Goal: Find specific page/section: Find specific page/section

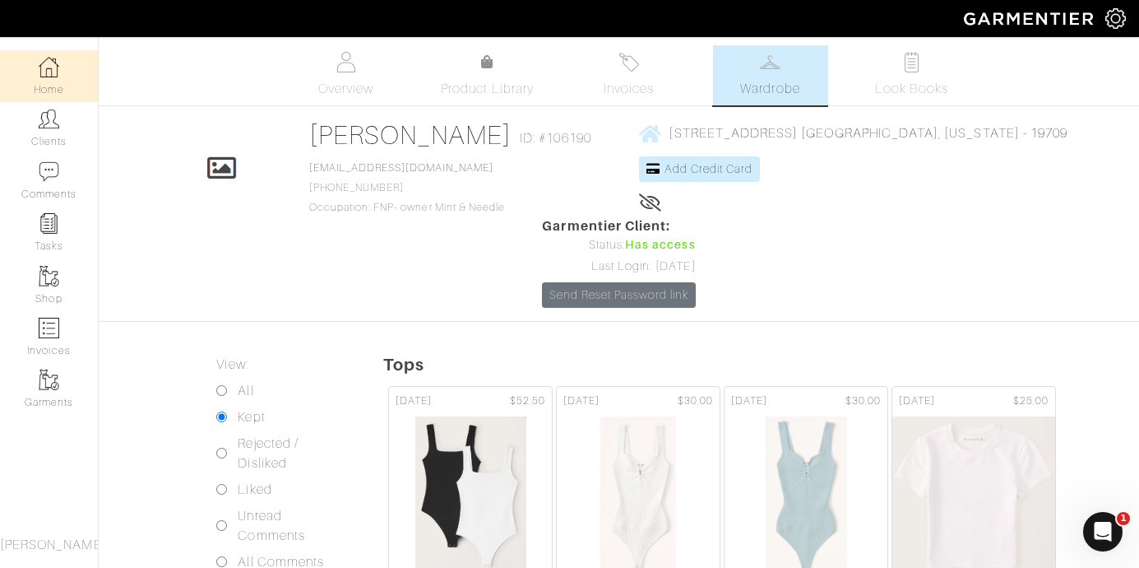
click at [51, 73] on img at bounding box center [49, 67] width 21 height 21
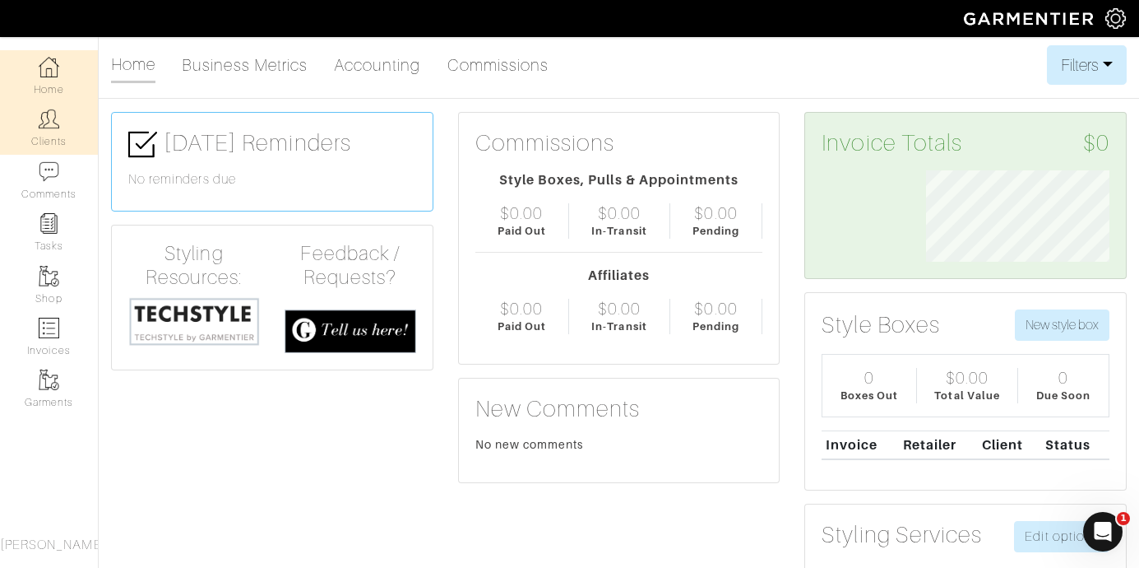
click at [43, 131] on link "Clients" at bounding box center [49, 128] width 98 height 52
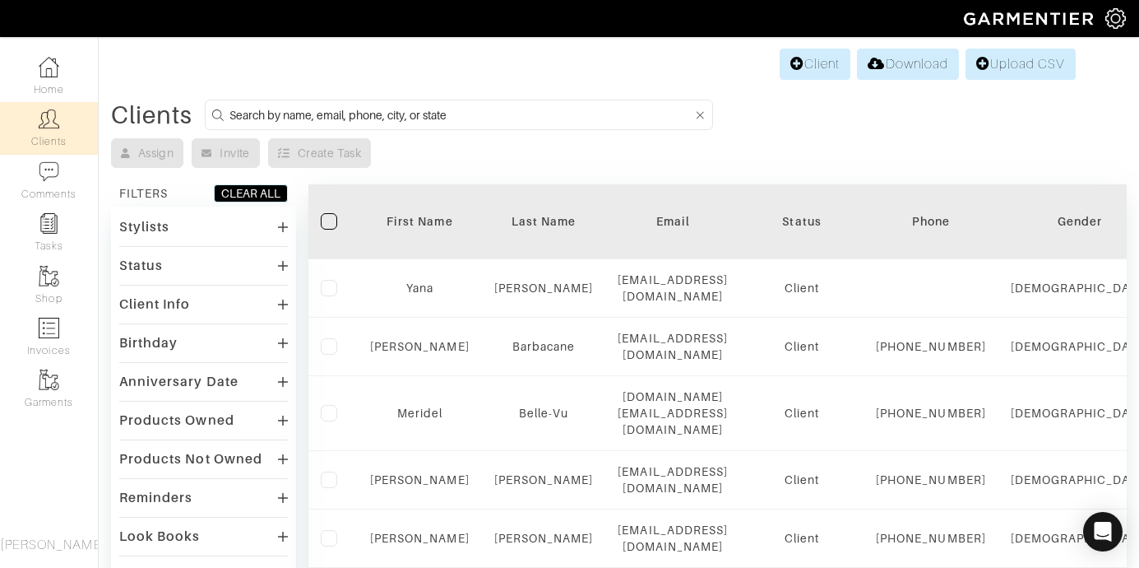
click at [466, 116] on input at bounding box center [460, 114] width 463 height 21
click at [353, 101] on form at bounding box center [459, 115] width 508 height 30
click at [350, 119] on input at bounding box center [460, 114] width 463 height 21
type input "ashley"
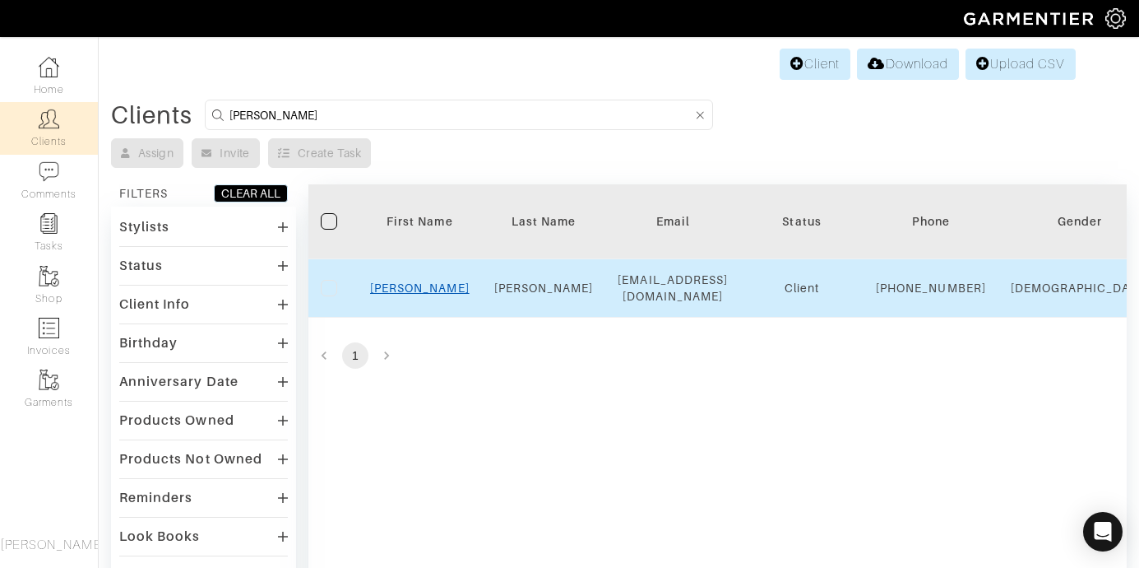
click at [410, 294] on link "Ashley" at bounding box center [420, 287] width 100 height 13
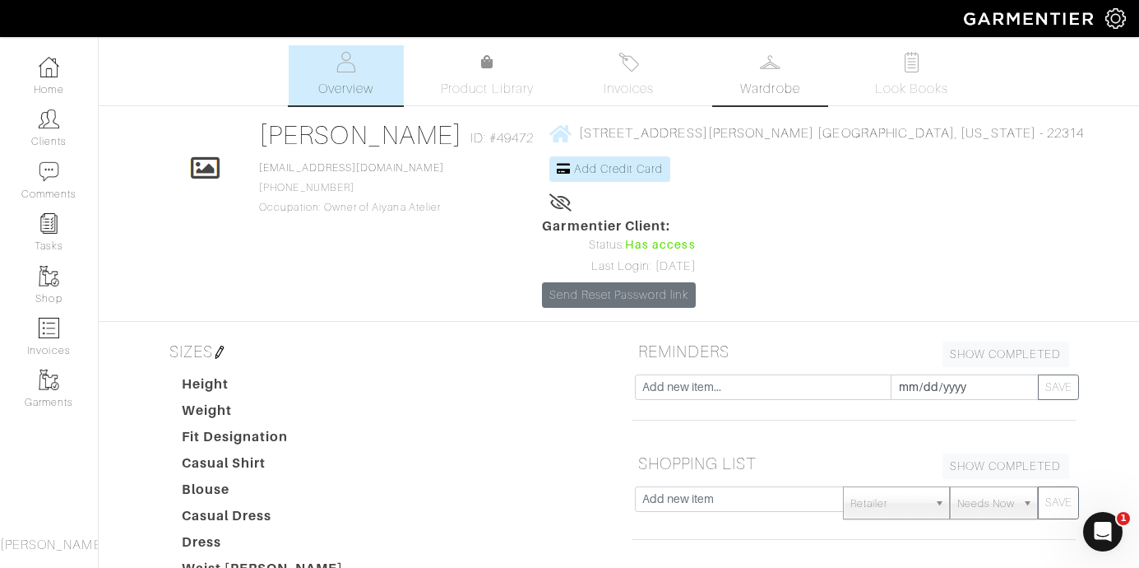
click at [781, 66] on link "Wardrobe" at bounding box center [770, 75] width 115 height 60
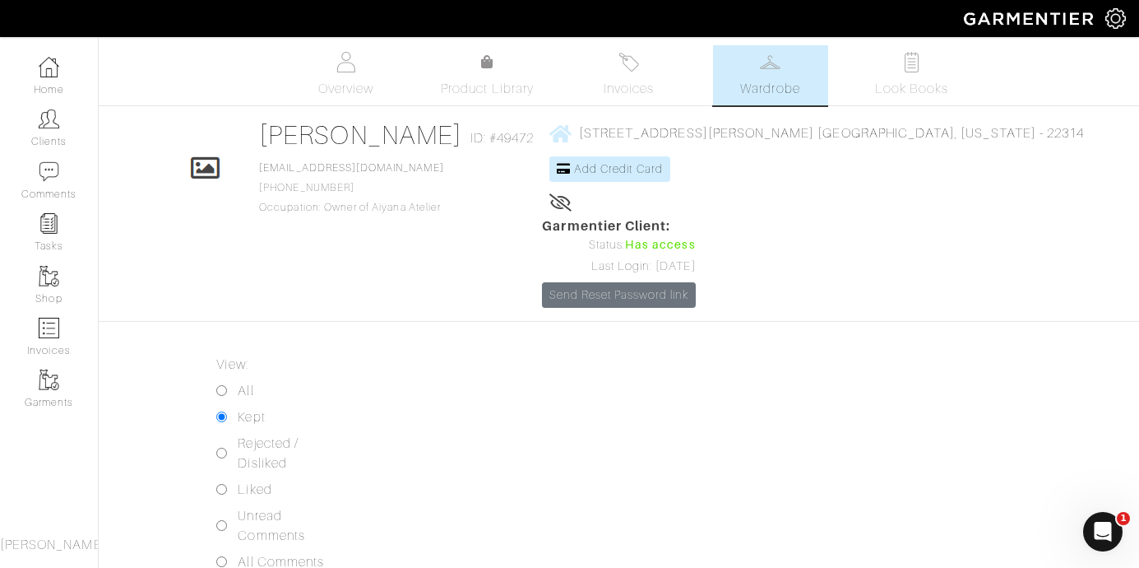
click at [734, 72] on link "Wardrobe" at bounding box center [770, 75] width 115 height 60
click at [888, 71] on link "Look Books" at bounding box center [912, 75] width 115 height 60
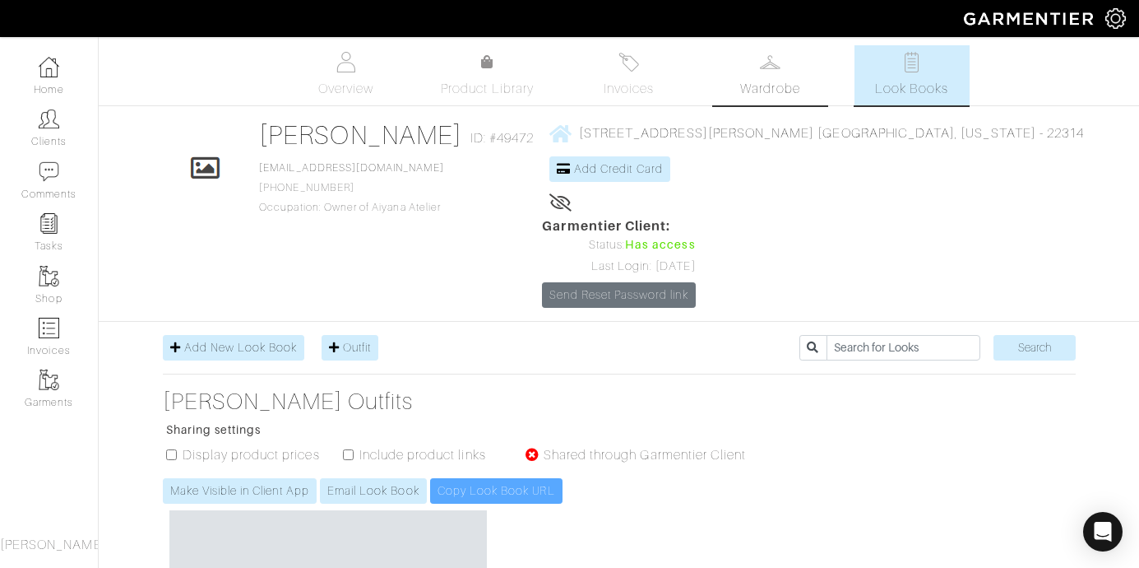
click at [763, 69] on img at bounding box center [770, 62] width 21 height 21
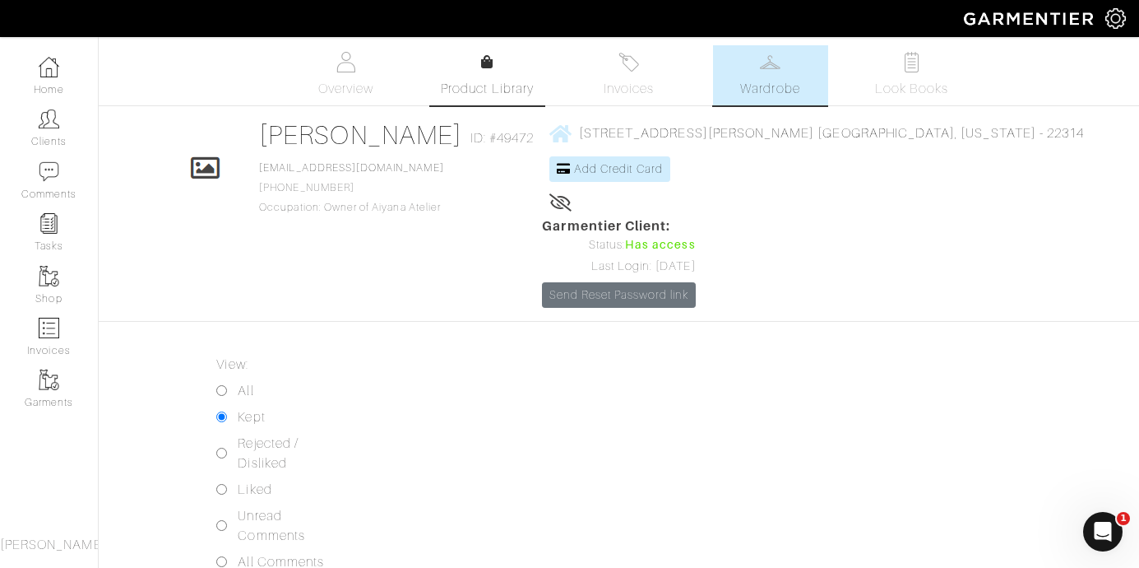
click at [512, 71] on link "Product Library" at bounding box center [487, 76] width 115 height 46
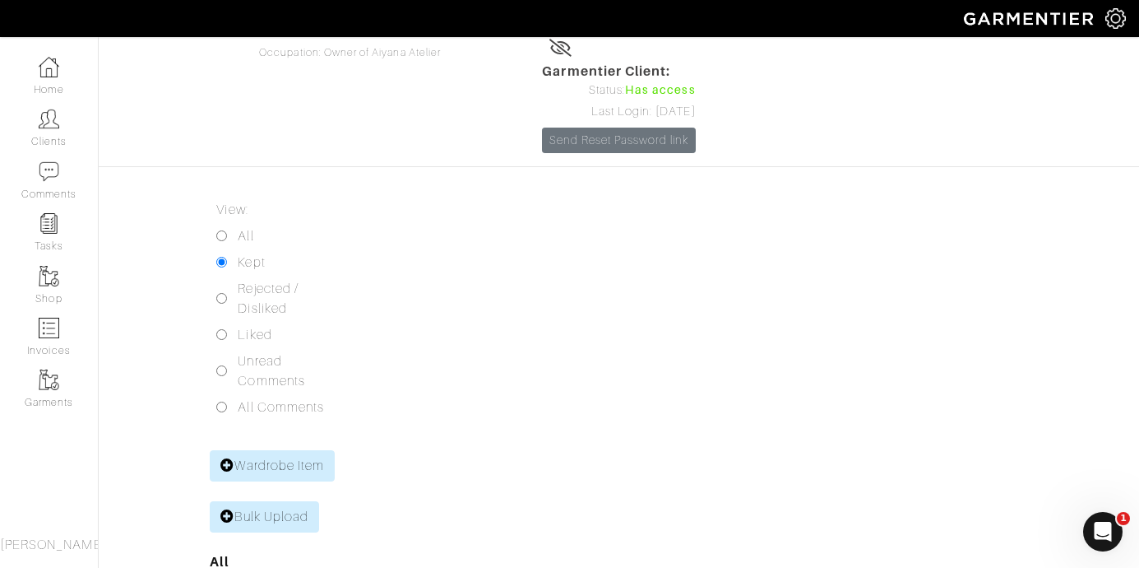
scroll to position [114, 0]
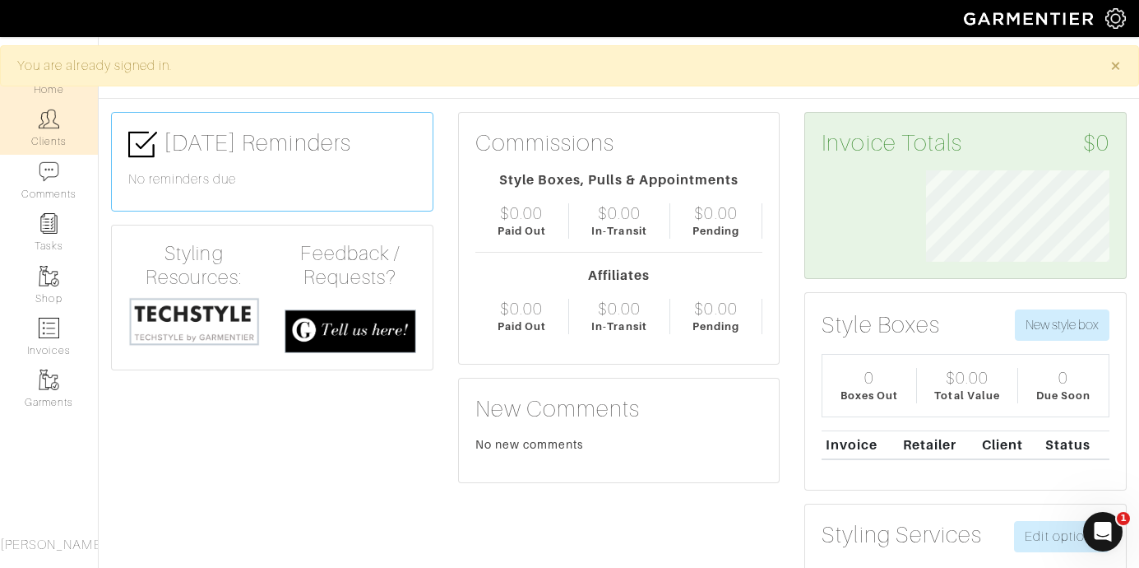
click at [49, 137] on link "Clients" at bounding box center [49, 128] width 98 height 52
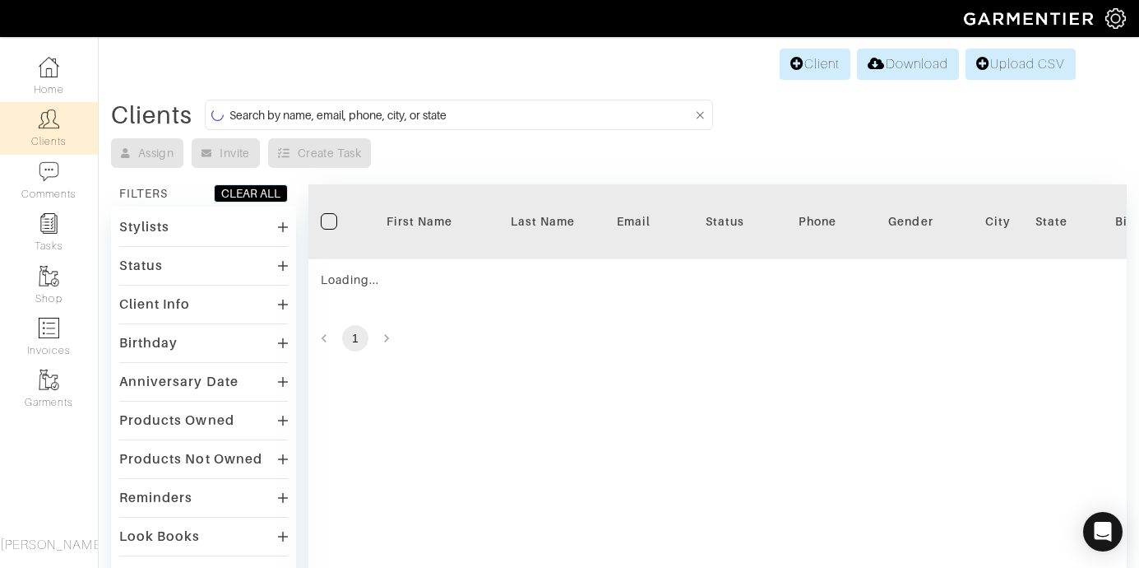
click at [417, 115] on input at bounding box center [460, 114] width 463 height 21
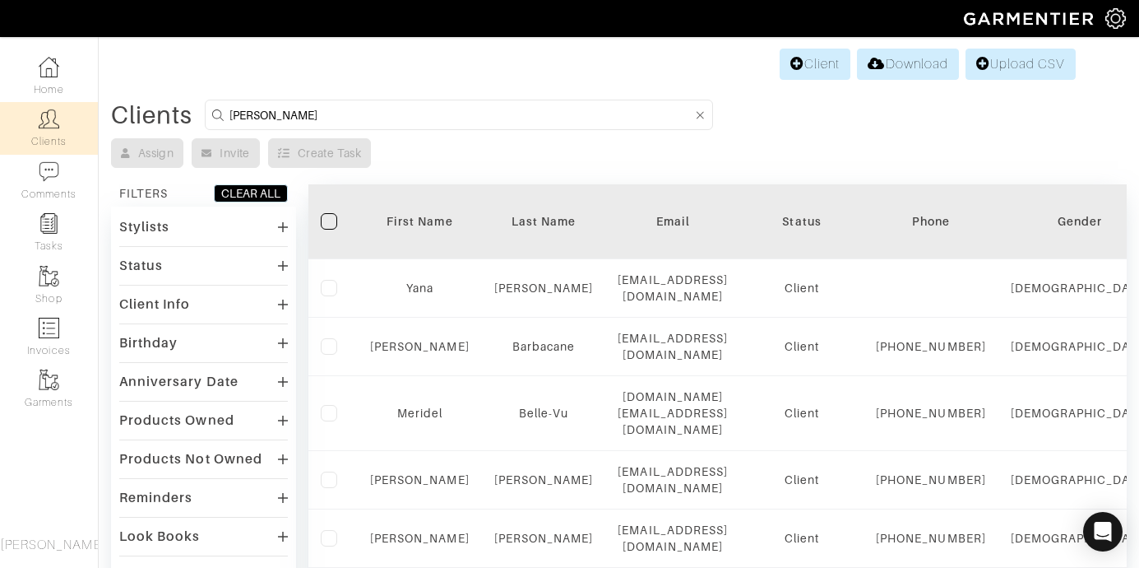
type input "ashley carmen"
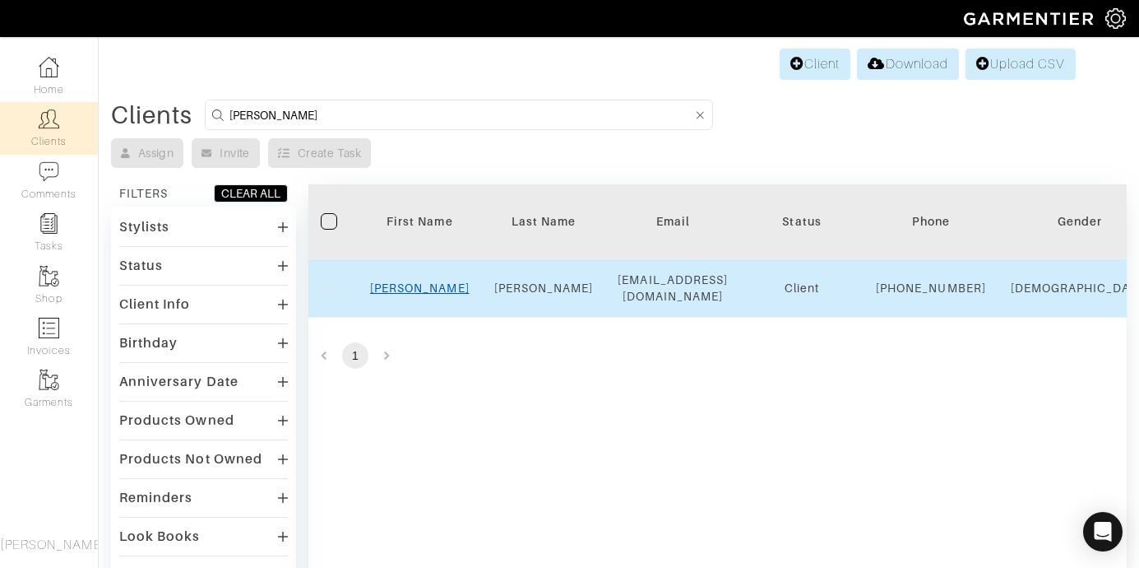
click at [412, 292] on link "Ashley" at bounding box center [420, 287] width 100 height 13
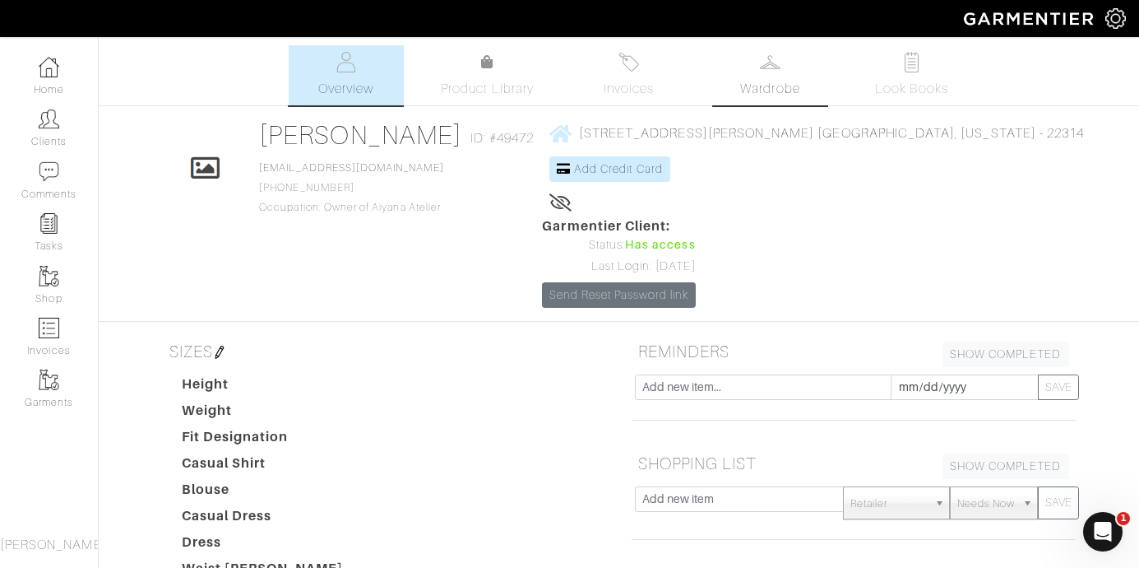
click at [747, 88] on span "Wardrobe" at bounding box center [769, 89] width 59 height 20
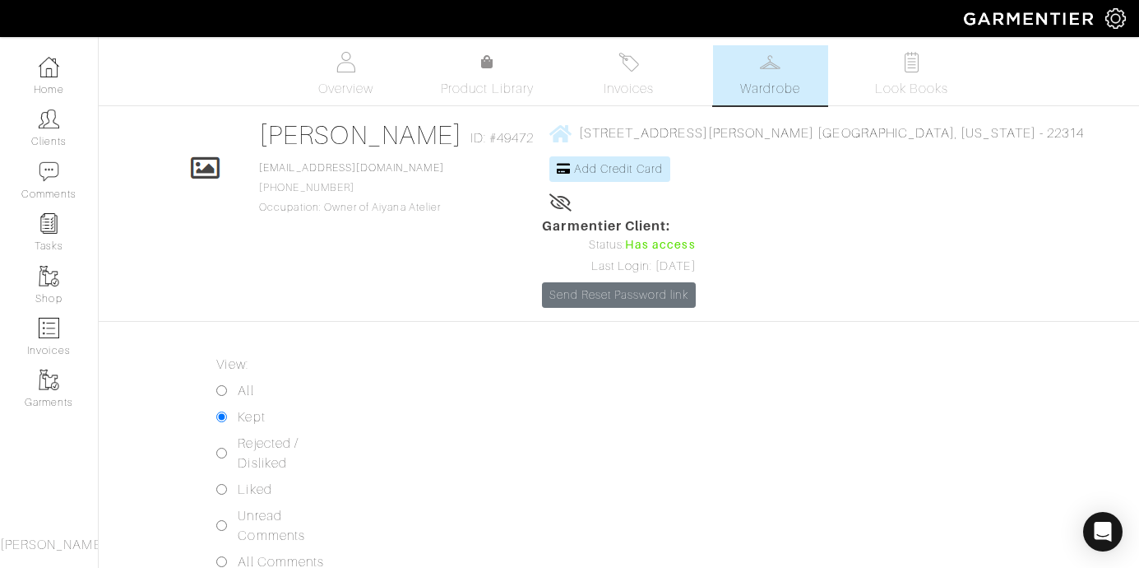
scroll to position [155, 0]
click at [784, 76] on link "Wardrobe" at bounding box center [770, 75] width 115 height 60
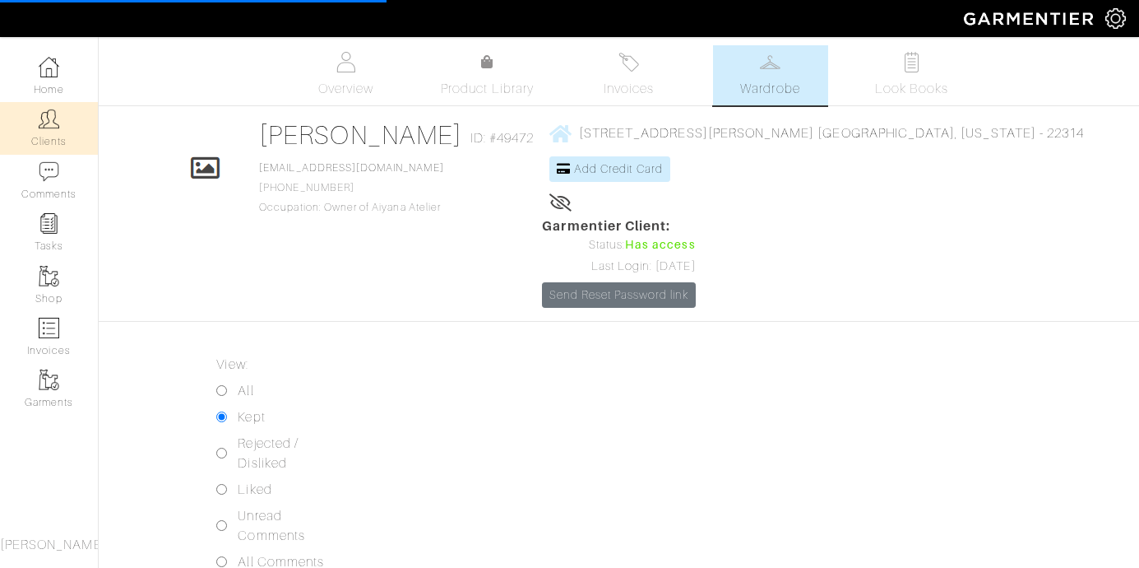
click at [53, 108] on link "Clients" at bounding box center [49, 128] width 98 height 52
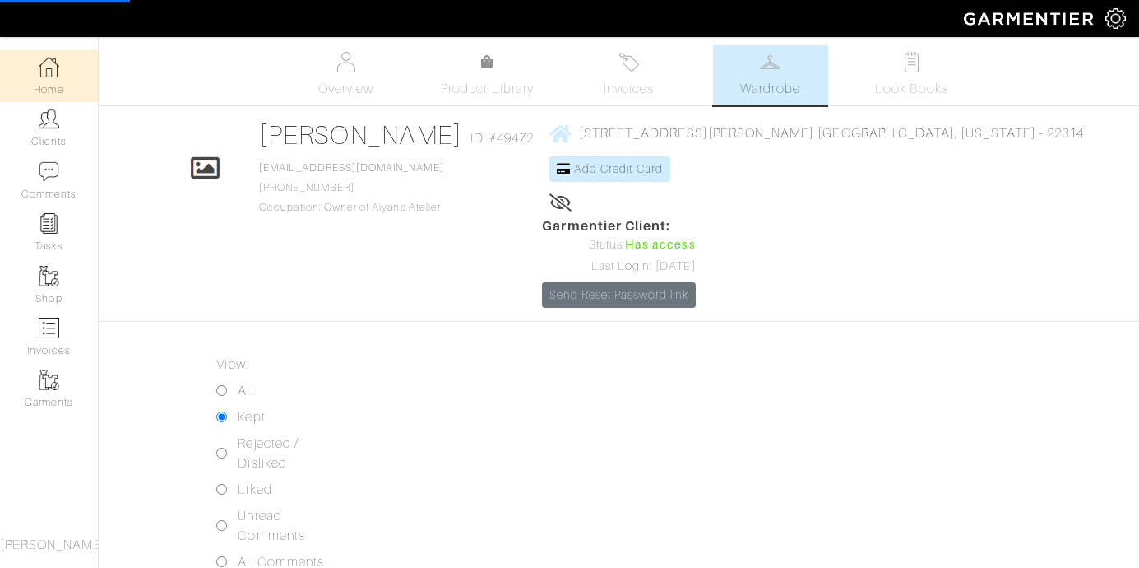
click at [50, 72] on img at bounding box center [49, 67] width 21 height 21
